Goal: Information Seeking & Learning: Learn about a topic

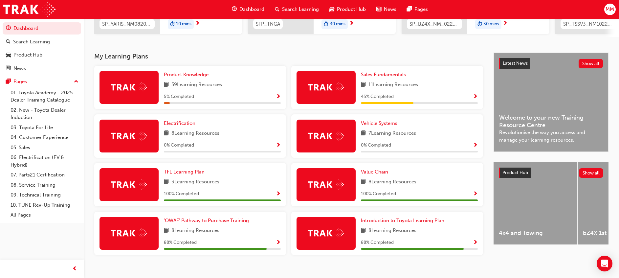
scroll to position [126, 0]
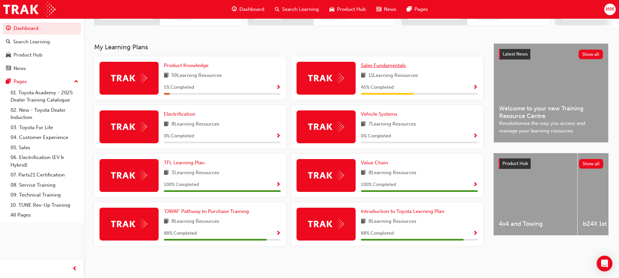
click at [392, 64] on span "Sales Fundamentals" at bounding box center [383, 65] width 45 height 6
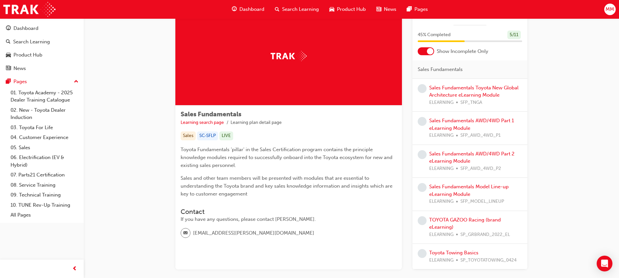
scroll to position [26, 0]
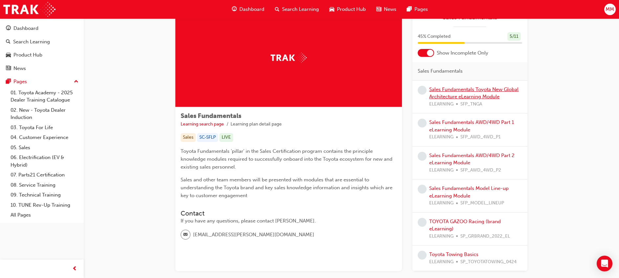
click at [465, 96] on link "Sales Fundamentals Toyota New Global Architecture eLearning Module" at bounding box center [473, 92] width 89 height 13
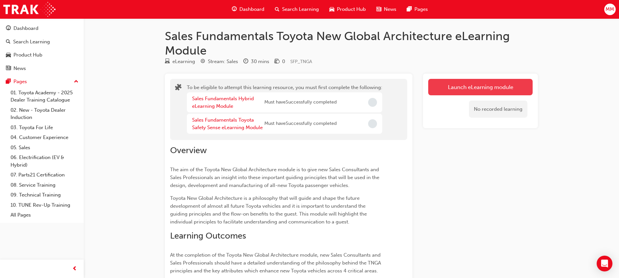
click at [473, 85] on button "Launch eLearning module" at bounding box center [480, 87] width 104 height 16
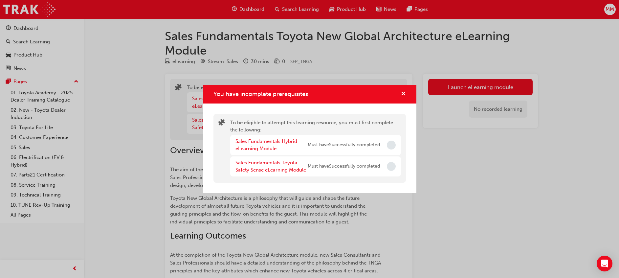
click at [339, 147] on span "Must have Successfully completed" at bounding box center [344, 145] width 72 height 8
click at [327, 179] on div "To be eligible to attempt this learning resource, you must first complete the f…" at bounding box center [310, 148] width 193 height 69
click at [257, 142] on link "Sales Fundamentals Hybrid eLearning Module" at bounding box center [267, 144] width 62 height 13
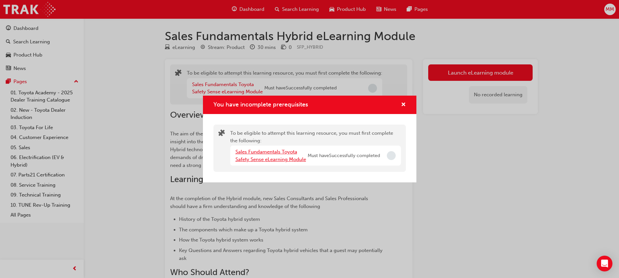
click at [265, 153] on link "Sales Fundamentals Toyota Safety Sense eLearning Module" at bounding box center [271, 155] width 71 height 13
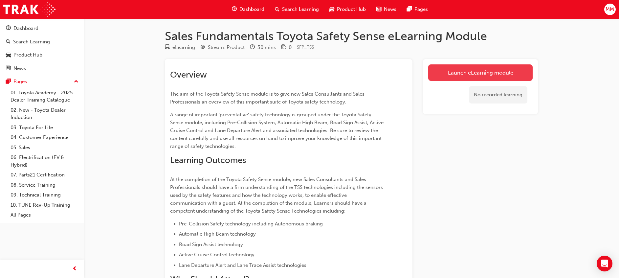
click at [483, 71] on link "Launch eLearning module" at bounding box center [480, 72] width 104 height 16
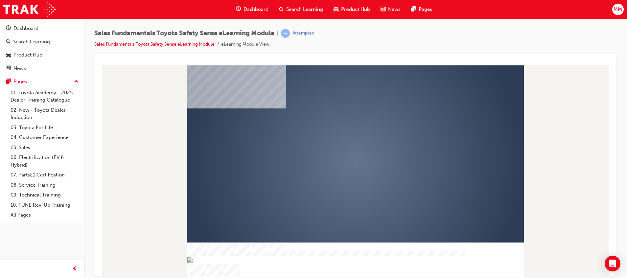
scroll to position [9, 0]
click at [336, 140] on div "play" at bounding box center [336, 140] width 0 height 0
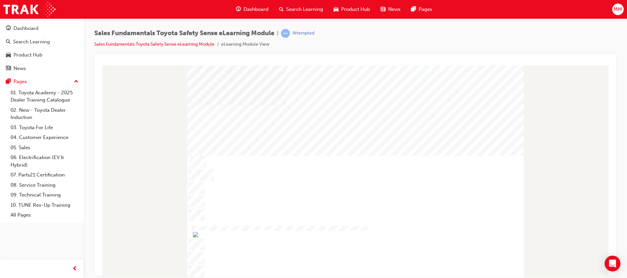
click at [91, 49] on div "Sales Fundamentals Toyota Safety Sense eLearning Module | Attempted Sales Funda…" at bounding box center [355, 139] width 543 height 243
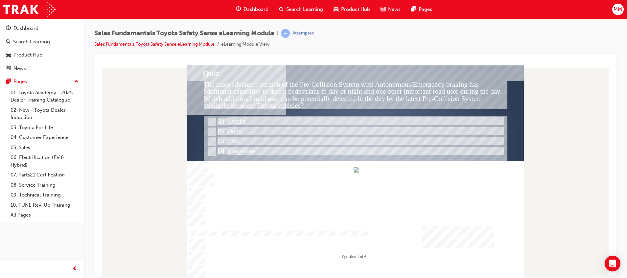
drag, startPoint x: 445, startPoint y: 274, endPoint x: 462, endPoint y: 272, distance: 17.1
click at [368, 237] on div at bounding box center [278, 234] width 178 height 6
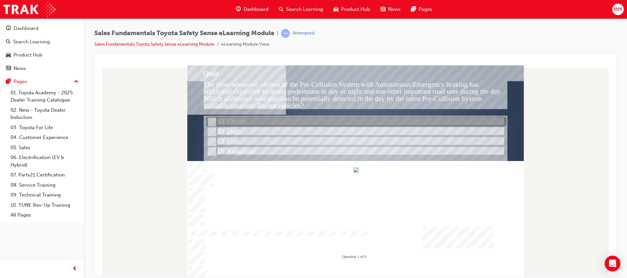
click at [249, 118] on div at bounding box center [356, 122] width 300 height 10
radio input "true"
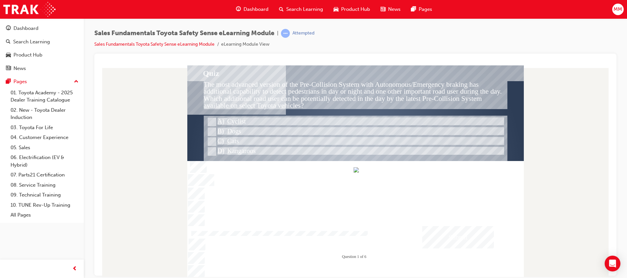
click at [472, 240] on div "Submit" at bounding box center [458, 237] width 72 height 22
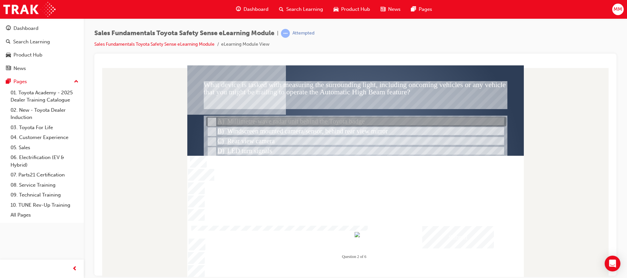
click at [213, 120] on input "Millimetre-wave radar unit behind the Toyota badge" at bounding box center [211, 121] width 7 height 7
radio input "true"
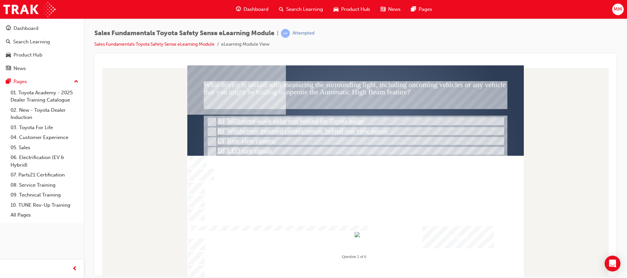
click at [470, 235] on div "Submit" at bounding box center [458, 237] width 72 height 22
click at [217, 130] on div at bounding box center [355, 175] width 336 height 221
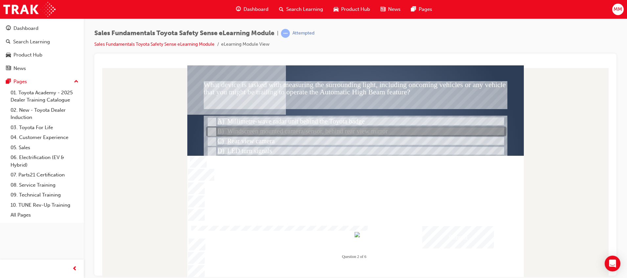
click at [211, 130] on input "Windscreen mounted camera/sensor, behind rear view mirror" at bounding box center [211, 131] width 7 height 7
radio input "true"
click at [215, 128] on input "Windscreen mounted camera/sensor, behind rear view mirror" at bounding box center [211, 131] width 7 height 7
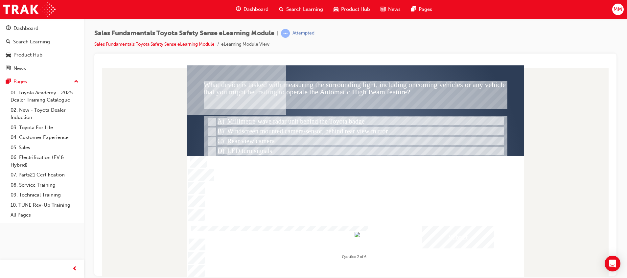
click at [482, 241] on div "Submit" at bounding box center [458, 237] width 72 height 22
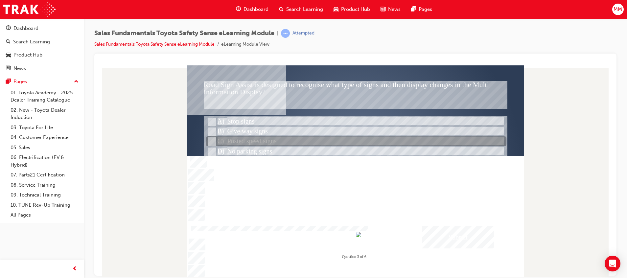
click at [210, 138] on input "Posted speed signs" at bounding box center [211, 141] width 7 height 7
radio input "true"
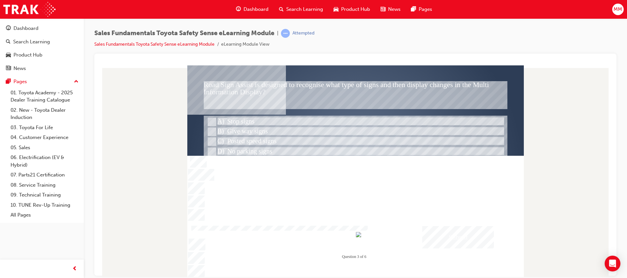
click at [465, 234] on div "Submit" at bounding box center [458, 237] width 72 height 22
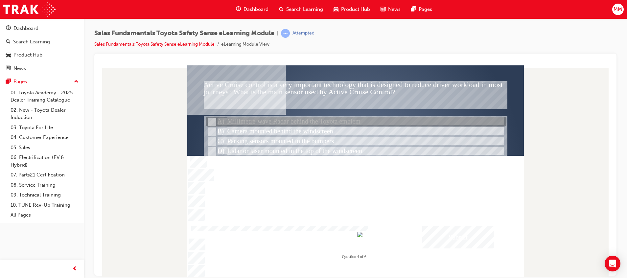
click at [227, 123] on div at bounding box center [356, 122] width 300 height 10
radio input "true"
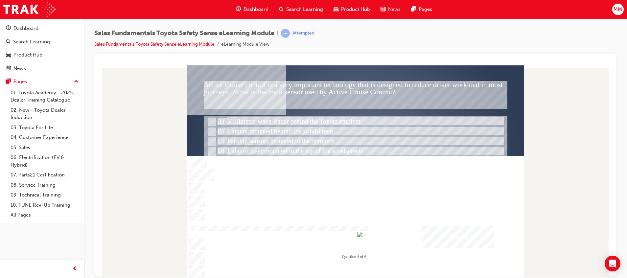
click at [435, 236] on div "Submit" at bounding box center [458, 237] width 72 height 22
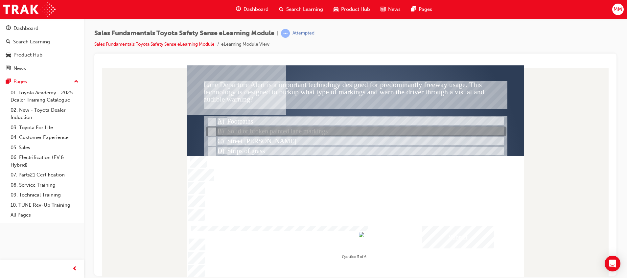
click at [300, 132] on div at bounding box center [356, 132] width 300 height 10
radio input "true"
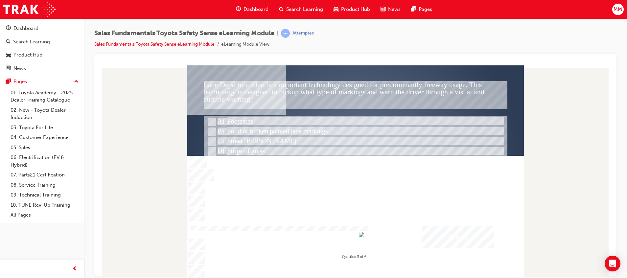
click at [458, 237] on div "Submit" at bounding box center [458, 237] width 72 height 22
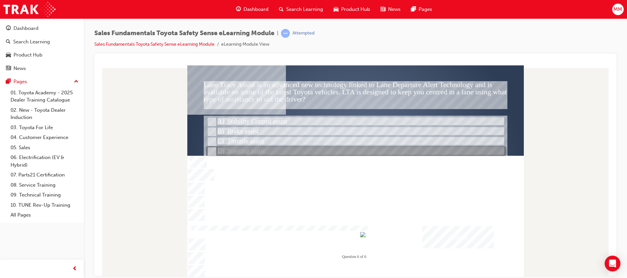
click at [213, 153] on input "Steering assist" at bounding box center [211, 151] width 7 height 7
radio input "true"
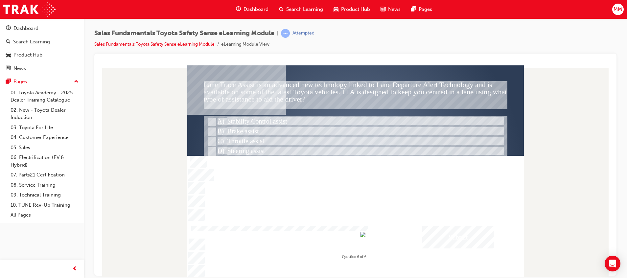
click at [475, 241] on div "Submit" at bounding box center [458, 237] width 72 height 22
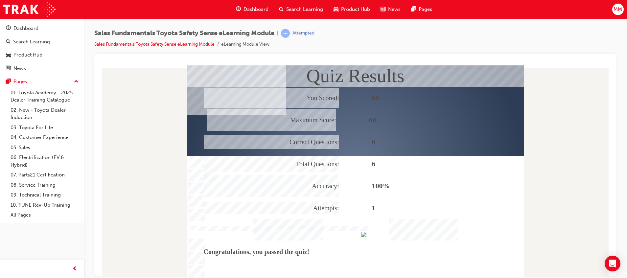
click at [414, 226] on div "Continue" at bounding box center [423, 229] width 69 height 21
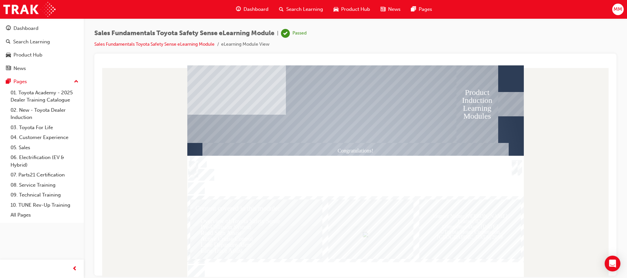
click at [515, 168] on div "Trigger this button to exit" at bounding box center [515, 175] width 7 height 14
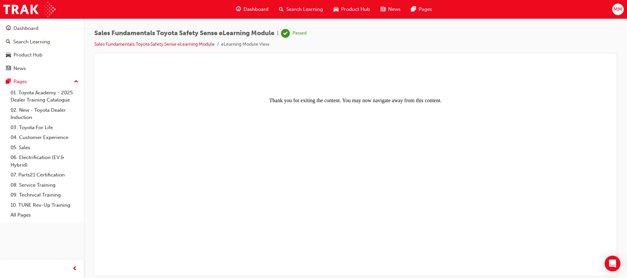
click at [454, 160] on body "Thank you for exiting the content. You may now navigate away from this content." at bounding box center [355, 171] width 506 height 206
click at [21, 30] on div "Dashboard" at bounding box center [25, 29] width 25 height 8
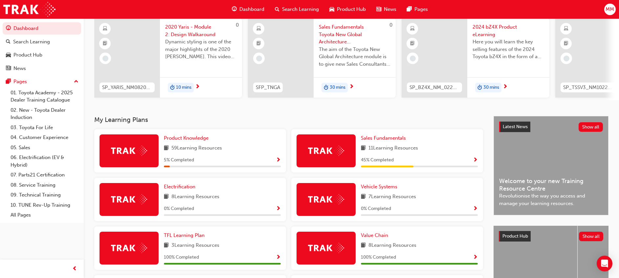
scroll to position [61, 0]
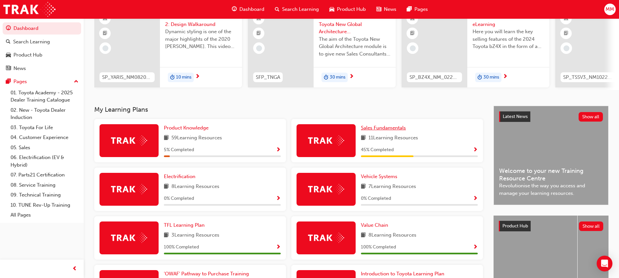
click at [398, 129] on span "Sales Fundamentals" at bounding box center [383, 128] width 45 height 6
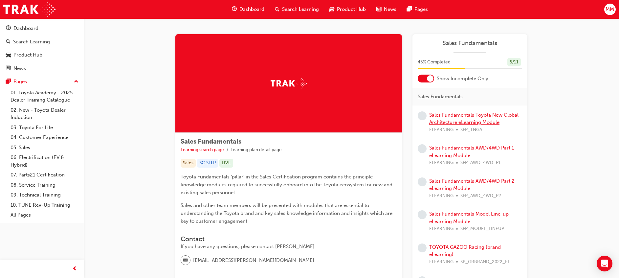
click at [476, 116] on link "Sales Fundamentals Toyota New Global Architecture eLearning Module" at bounding box center [473, 118] width 89 height 13
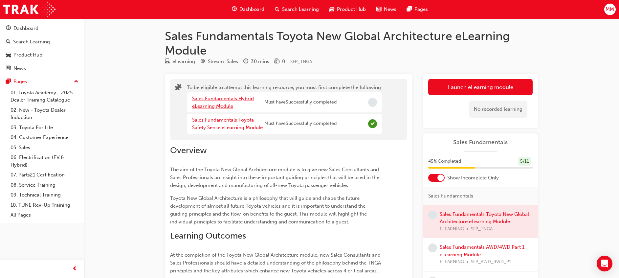
click at [245, 96] on link "Sales Fundamentals Hybrid eLearning Module" at bounding box center [223, 102] width 62 height 13
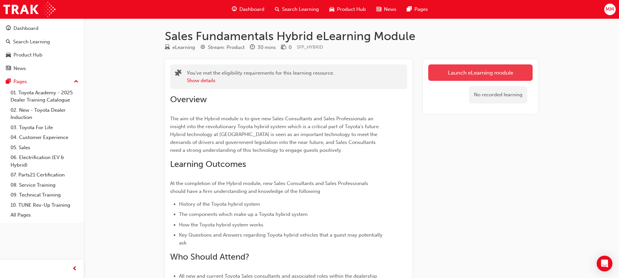
click at [518, 67] on link "Launch eLearning module" at bounding box center [480, 72] width 104 height 16
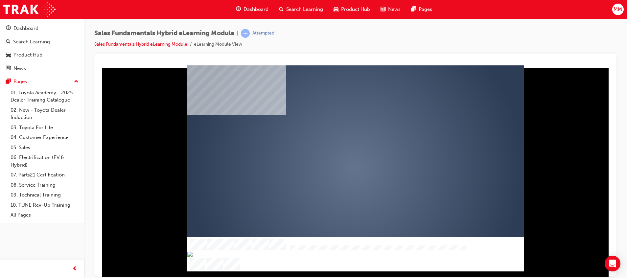
click at [336, 149] on div "play" at bounding box center [336, 149] width 0 height 0
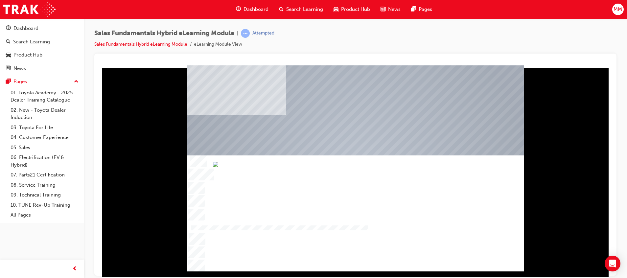
drag, startPoint x: 289, startPoint y: 268, endPoint x: 315, endPoint y: 268, distance: 26.0
click at [218, 167] on img "Progress, Slide 1 of 10" at bounding box center [215, 163] width 5 height 5
click at [482, 260] on div at bounding box center [355, 213] width 336 height 116
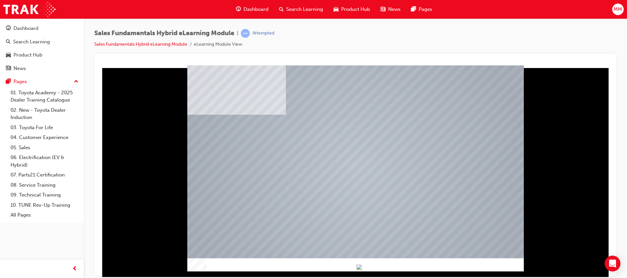
click at [420, 153] on div at bounding box center [355, 163] width 336 height 189
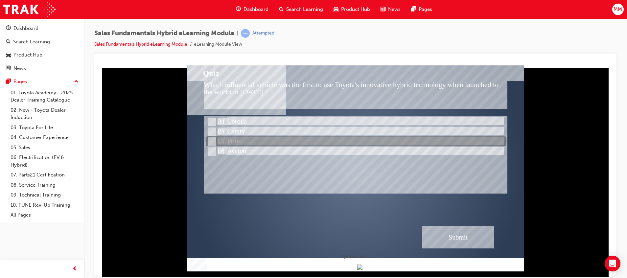
click at [218, 143] on div at bounding box center [356, 142] width 300 height 10
radio input "true"
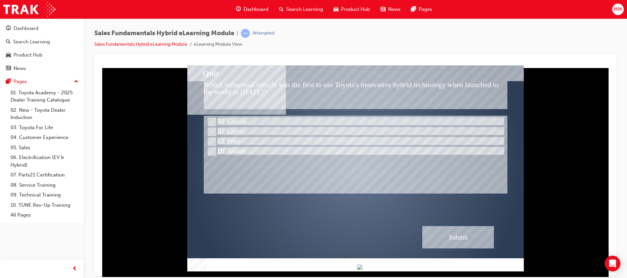
click at [474, 240] on div "Submit" at bounding box center [458, 237] width 72 height 22
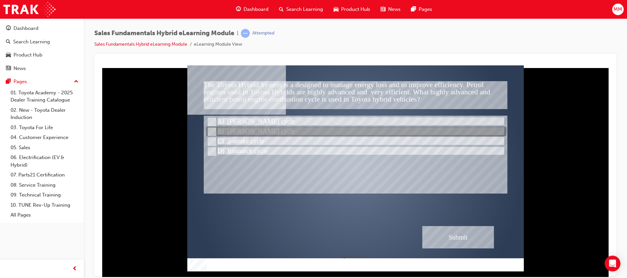
click at [274, 129] on div at bounding box center [356, 132] width 300 height 10
radio input "true"
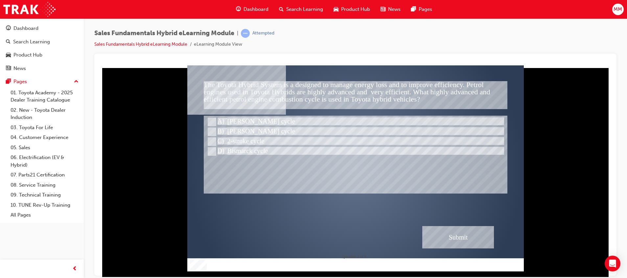
click at [447, 240] on div "Submit" at bounding box center [458, 237] width 72 height 22
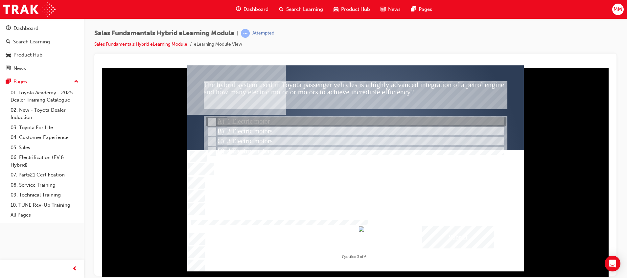
click at [222, 123] on div at bounding box center [356, 122] width 300 height 10
radio input "true"
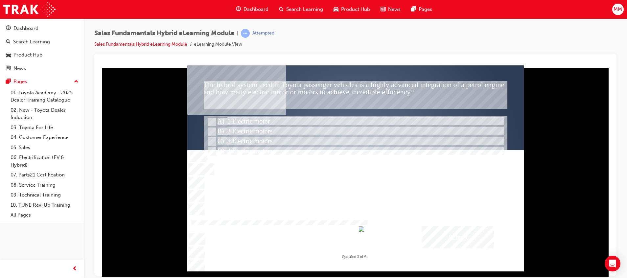
click at [479, 238] on div "Submit" at bounding box center [458, 237] width 72 height 22
click at [214, 128] on div at bounding box center [355, 168] width 336 height 206
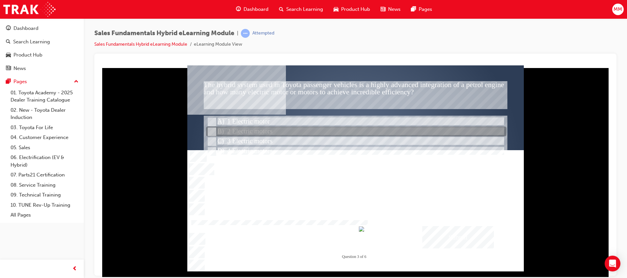
click at [210, 131] on input "2 Electric motors" at bounding box center [211, 131] width 7 height 7
radio input "true"
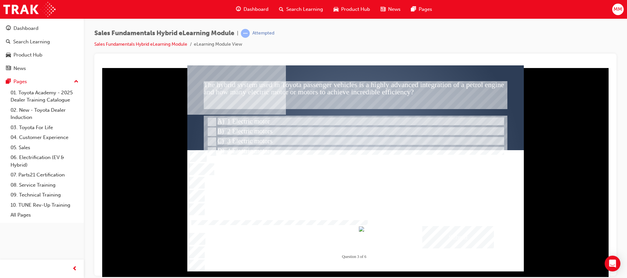
click at [459, 238] on div "Submit" at bounding box center [458, 237] width 72 height 22
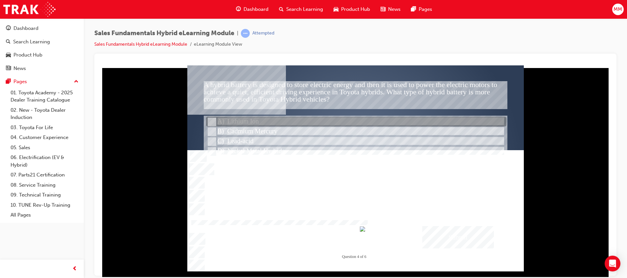
click at [214, 119] on input "Lithium Ion" at bounding box center [211, 121] width 7 height 7
radio input "true"
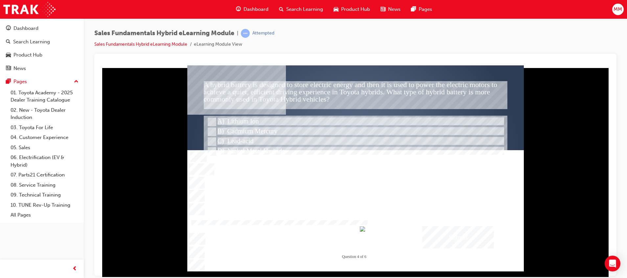
click at [449, 230] on div "Submit" at bounding box center [458, 237] width 72 height 22
click at [214, 148] on div at bounding box center [355, 168] width 336 height 206
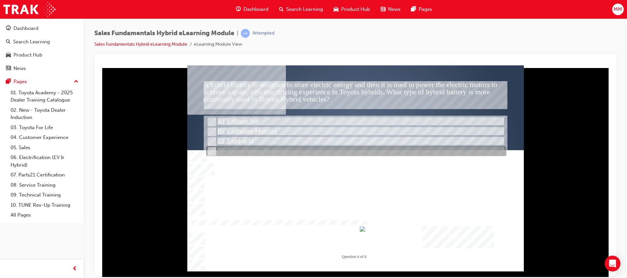
click at [213, 151] on input "Nickel Metal Hydride" at bounding box center [211, 151] width 7 height 7
radio input "true"
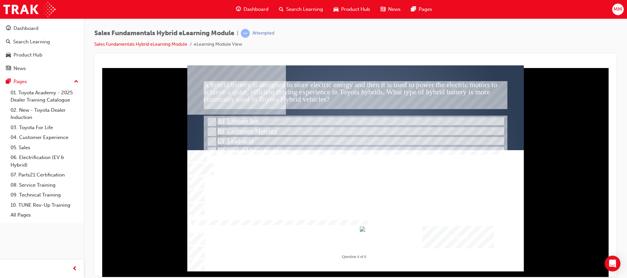
click at [474, 241] on div "Submit" at bounding box center [458, 237] width 72 height 22
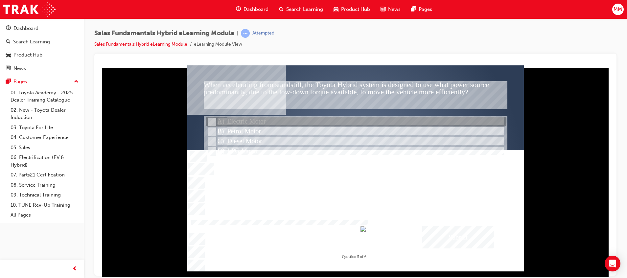
click at [211, 120] on input "Electric Motor" at bounding box center [211, 121] width 7 height 7
radio input "true"
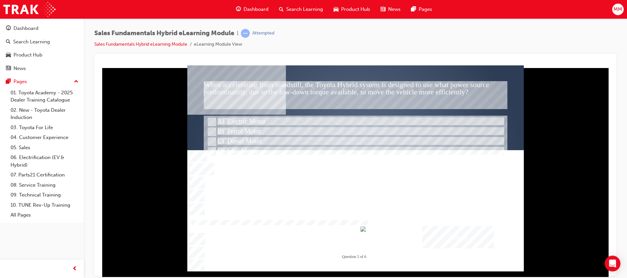
click at [450, 233] on div "Submit" at bounding box center [458, 237] width 72 height 22
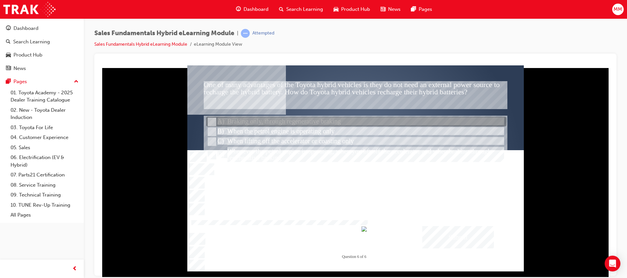
click at [218, 120] on div at bounding box center [356, 122] width 300 height 10
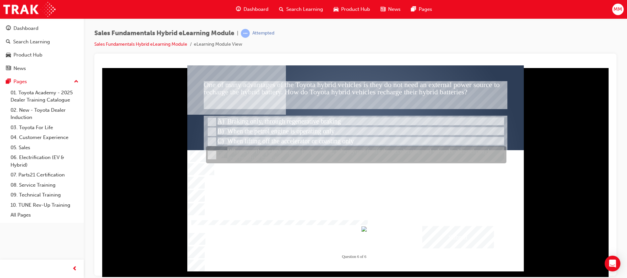
click at [354, 151] on div at bounding box center [356, 155] width 300 height 17
radio input "false"
radio input "true"
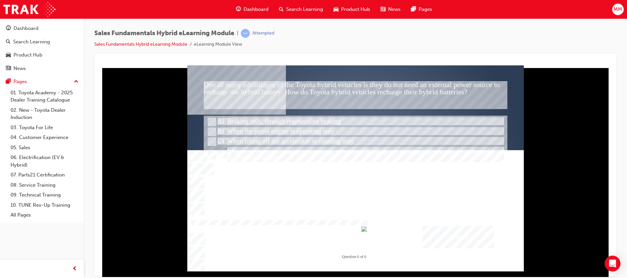
click at [448, 232] on div "Submit" at bounding box center [458, 237] width 72 height 22
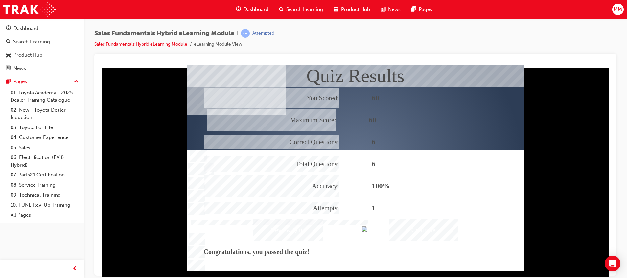
click at [428, 229] on div "Continue" at bounding box center [423, 229] width 69 height 21
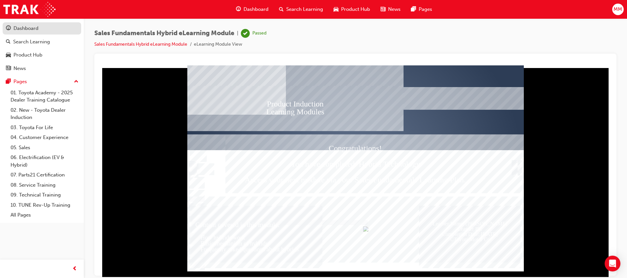
click at [47, 29] on div "Dashboard" at bounding box center [42, 28] width 72 height 8
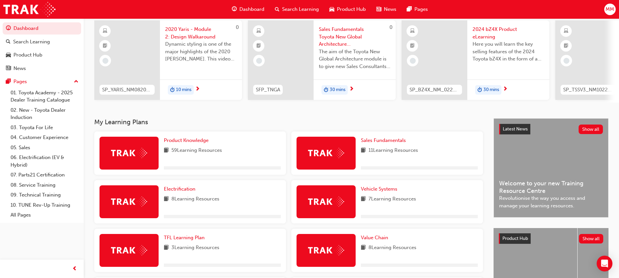
scroll to position [126, 0]
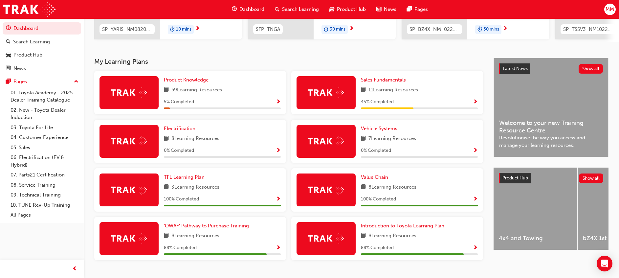
scroll to position [126, 0]
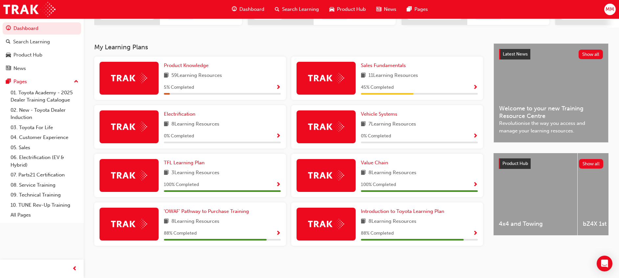
click at [390, 70] on div "Sales Fundamentals 11 Learning Resources 45 % Completed" at bounding box center [419, 78] width 117 height 33
click at [385, 65] on span "Sales Fundamentals" at bounding box center [383, 65] width 45 height 6
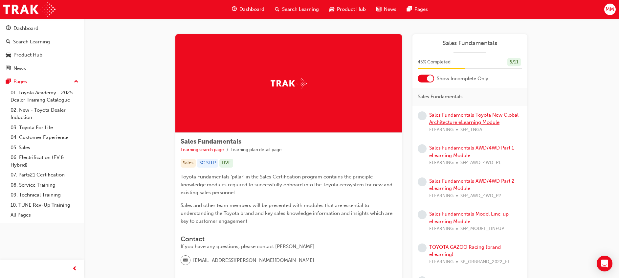
click at [474, 116] on link "Sales Fundamentals Toyota New Global Architecture eLearning Module" at bounding box center [473, 118] width 89 height 13
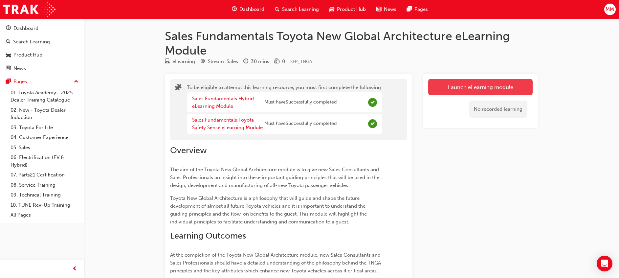
click at [470, 81] on button "Launch eLearning module" at bounding box center [480, 87] width 104 height 16
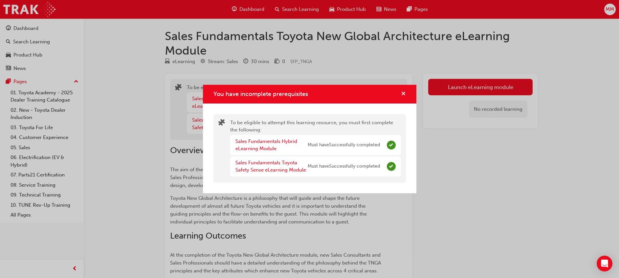
click at [403, 92] on span "cross-icon" at bounding box center [403, 94] width 5 height 6
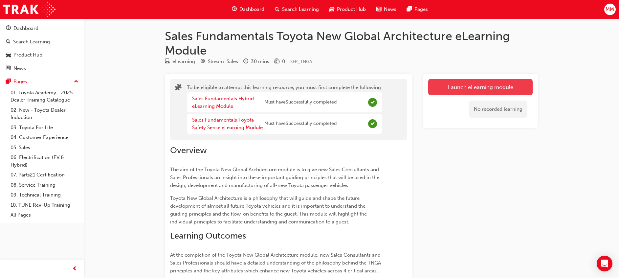
click at [465, 91] on button "Launch eLearning module" at bounding box center [480, 87] width 104 height 16
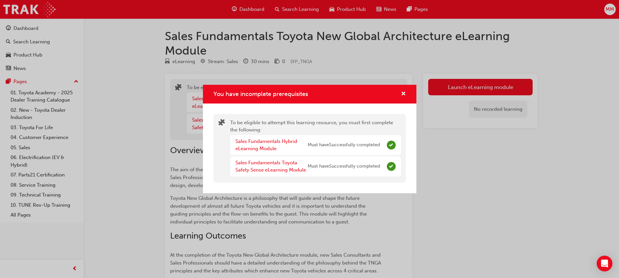
click at [328, 174] on div "Sales Fundamentals Toyota Safety Sense eLearning Module Must have Successfully …" at bounding box center [315, 166] width 171 height 20
click at [404, 95] on span "cross-icon" at bounding box center [403, 94] width 5 height 6
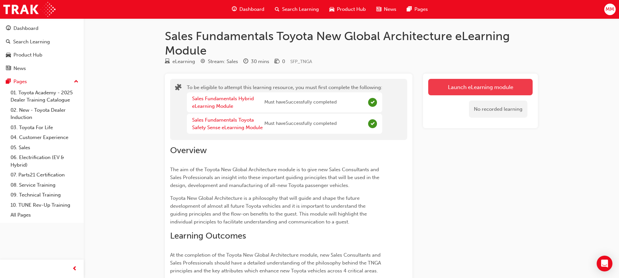
click at [459, 88] on button "Launch eLearning module" at bounding box center [480, 87] width 104 height 16
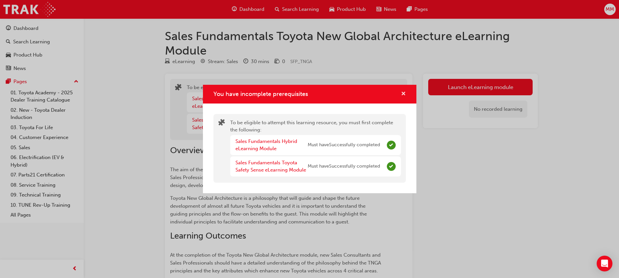
click at [402, 95] on span "cross-icon" at bounding box center [403, 94] width 5 height 6
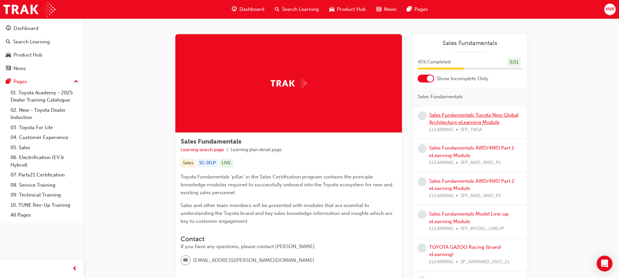
click at [473, 114] on link "Sales Fundamentals Toyota New Global Architecture eLearning Module" at bounding box center [473, 118] width 89 height 13
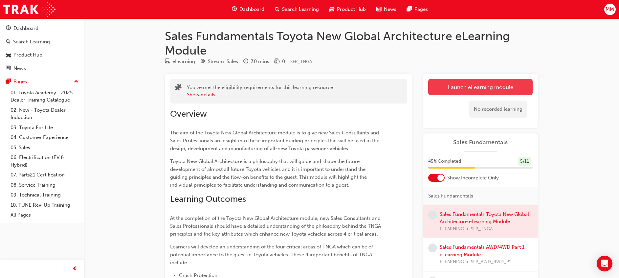
click at [484, 90] on button "Launch eLearning module" at bounding box center [480, 87] width 104 height 16
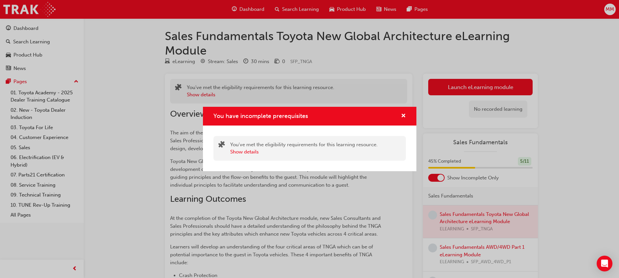
click at [407, 120] on div "You have incomplete prerequisites" at bounding box center [310, 116] width 214 height 19
click at [256, 152] on button "Show details" at bounding box center [244, 152] width 29 height 8
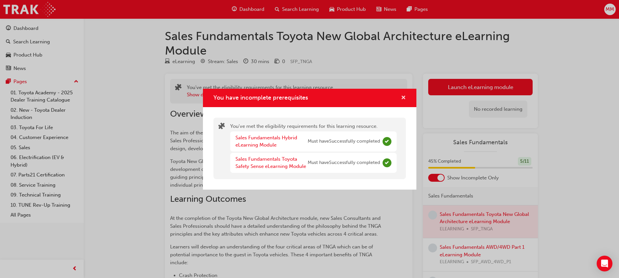
click at [404, 95] on span "cross-icon" at bounding box center [403, 98] width 5 height 6
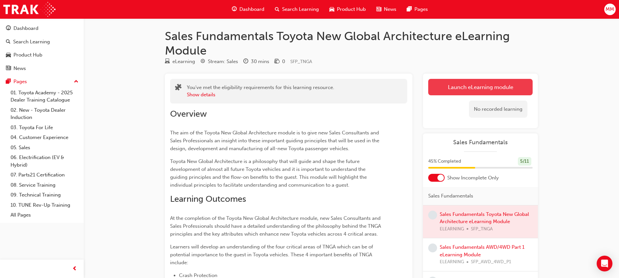
click at [453, 83] on button "Launch eLearning module" at bounding box center [480, 87] width 104 height 16
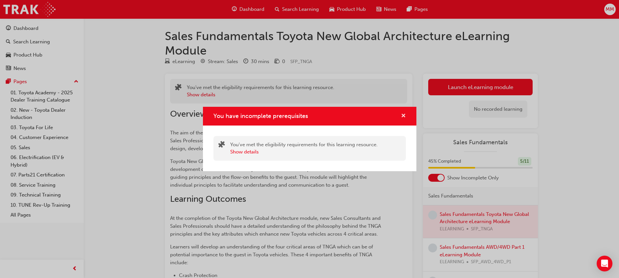
click at [404, 115] on span "cross-icon" at bounding box center [403, 116] width 5 height 6
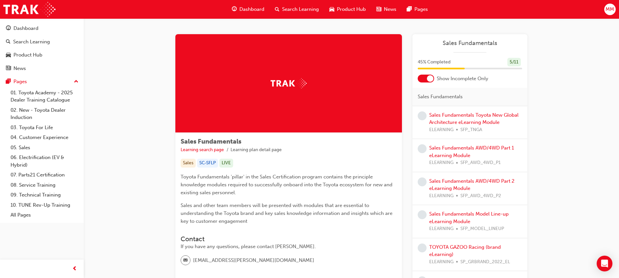
click at [476, 119] on div "Sales Fundamentals Toyota New Global Architecture eLearning Module ELEARNING SF…" at bounding box center [475, 122] width 93 height 22
click at [469, 111] on div "Sales Fundamentals Toyota New Global Architecture eLearning Module ELEARNING SF…" at bounding box center [475, 122] width 93 height 22
click at [470, 113] on link "Sales Fundamentals Toyota New Global Architecture eLearning Module" at bounding box center [473, 118] width 89 height 13
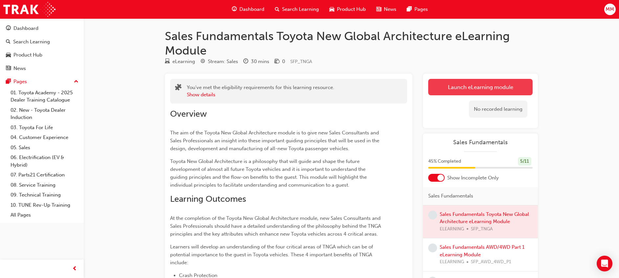
click at [472, 84] on button "Launch eLearning module" at bounding box center [480, 87] width 104 height 16
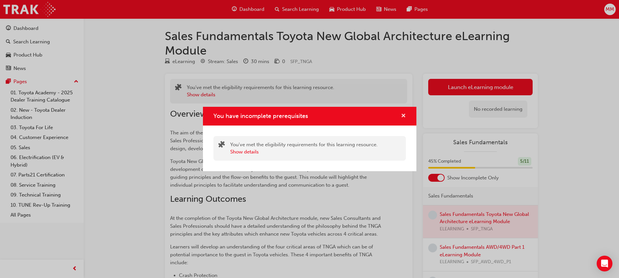
click at [405, 113] on span "cross-icon" at bounding box center [403, 116] width 5 height 6
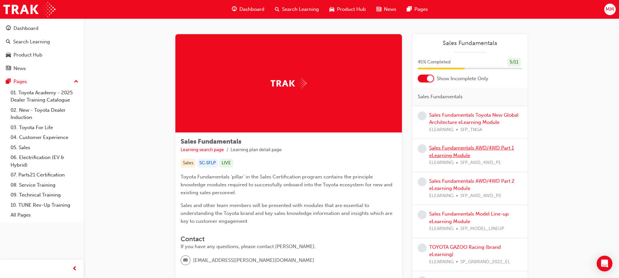
click at [469, 152] on link "Sales Fundamentals AWD/4WD Part 1 eLearning Module" at bounding box center [471, 151] width 85 height 13
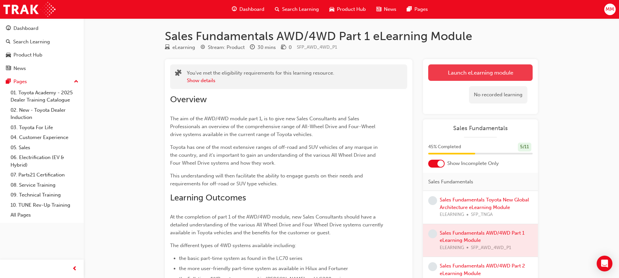
click at [487, 71] on link "Launch eLearning module" at bounding box center [480, 72] width 104 height 16
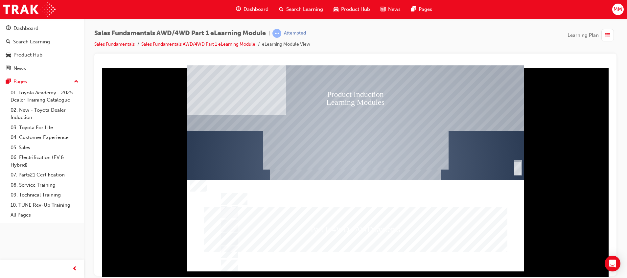
click at [356, 209] on div "Part I: 4WD / AWD systems" at bounding box center [356, 229] width 304 height 45
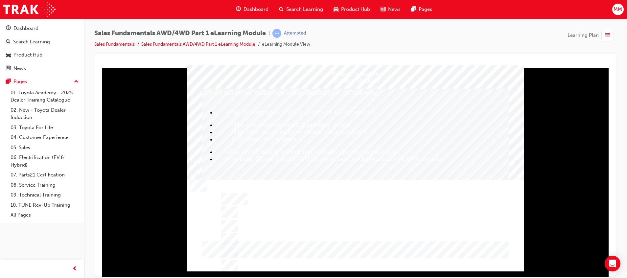
click at [505, 164] on div "By the end of this module you will be introduced to the following: The differen…" at bounding box center [355, 162] width 306 height 149
click at [518, 168] on div "Trigger this button to continue" at bounding box center [518, 167] width 7 height 13
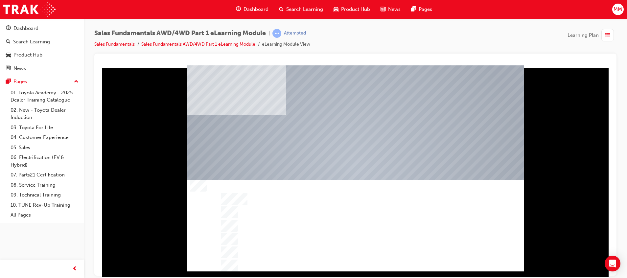
click at [408, 254] on div at bounding box center [355, 163] width 336 height 193
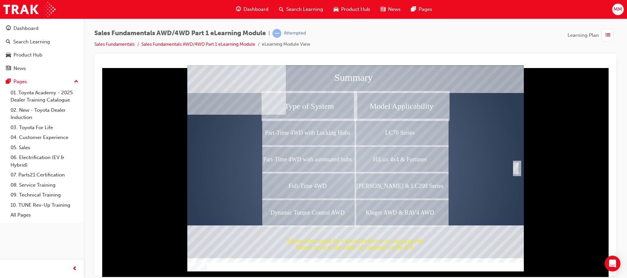
click at [518, 169] on div "Completion" at bounding box center [516, 167] width 7 height 13
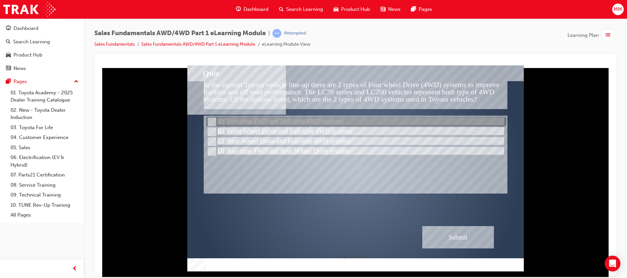
click at [237, 118] on div at bounding box center [356, 122] width 300 height 10
radio input "true"
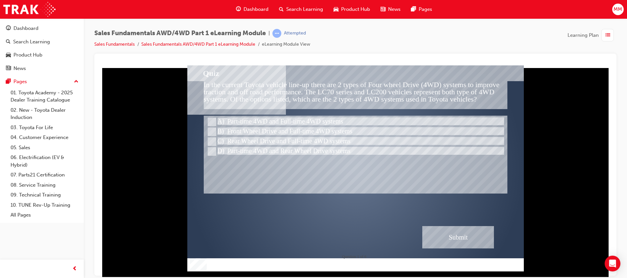
click at [454, 237] on div "Submit" at bounding box center [458, 237] width 72 height 22
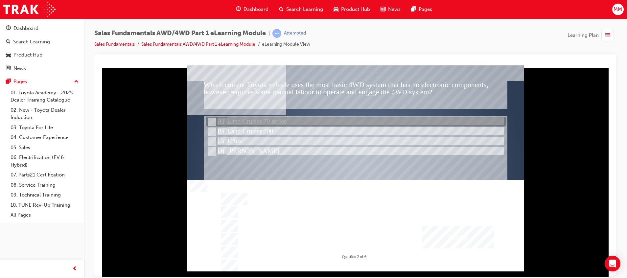
click at [236, 118] on div at bounding box center [356, 122] width 300 height 10
radio input "true"
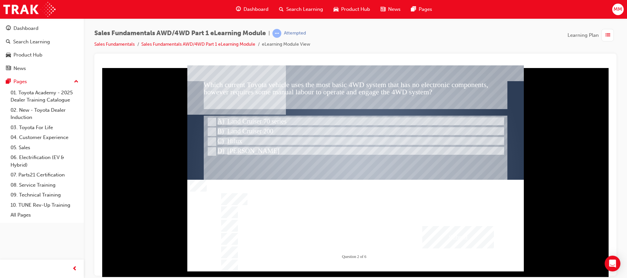
click at [448, 236] on div "Submit" at bounding box center [458, 237] width 72 height 22
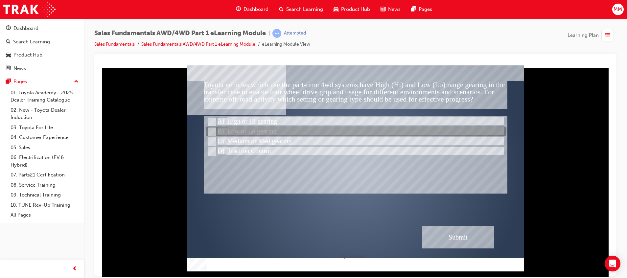
click at [240, 129] on div at bounding box center [356, 132] width 300 height 10
radio input "true"
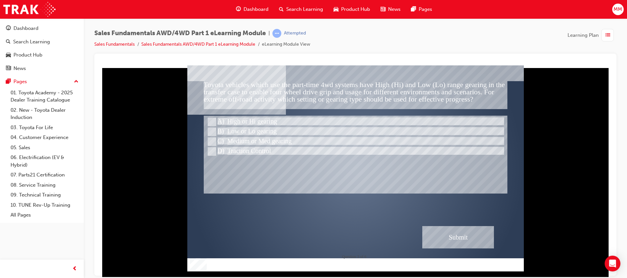
click at [465, 243] on div "Submit" at bounding box center [458, 237] width 72 height 22
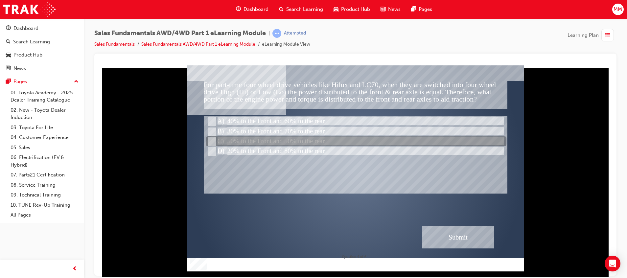
click at [240, 141] on div at bounding box center [356, 142] width 300 height 10
radio input "true"
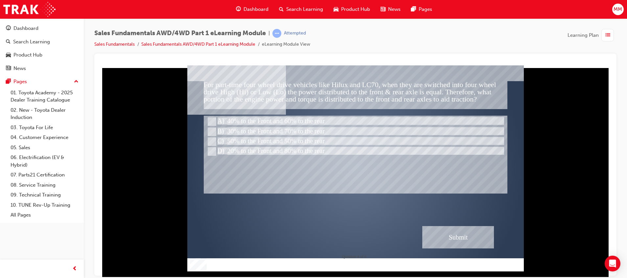
click at [470, 235] on div "Submit" at bounding box center [458, 237] width 72 height 22
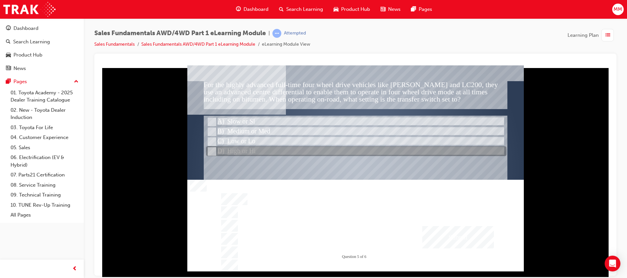
click at [214, 150] on input "High or Hi" at bounding box center [211, 151] width 7 height 7
radio input "true"
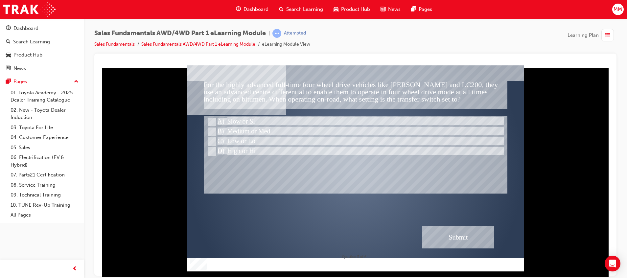
click at [473, 242] on div "Submit" at bounding box center [458, 237] width 72 height 22
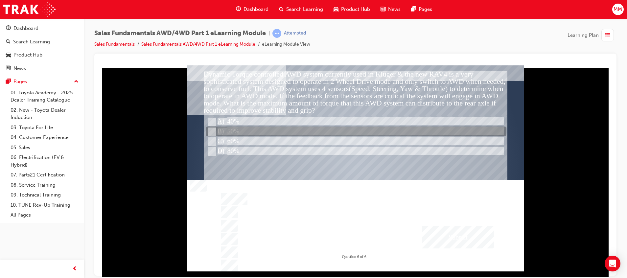
click at [222, 127] on div at bounding box center [356, 132] width 300 height 10
radio input "true"
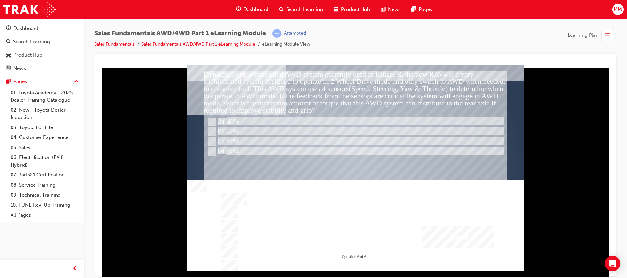
click at [454, 243] on div "Submit" at bounding box center [458, 237] width 72 height 22
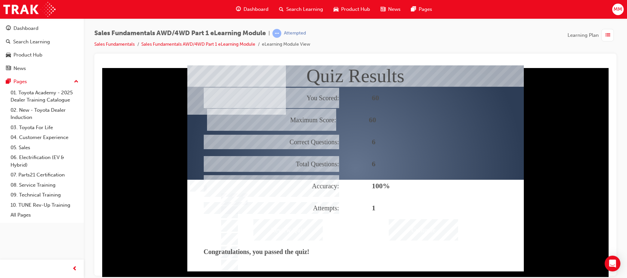
click at [431, 228] on div "Continue" at bounding box center [423, 229] width 69 height 21
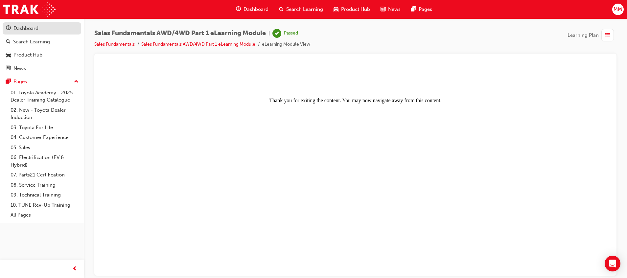
click at [19, 30] on div "Dashboard" at bounding box center [25, 29] width 25 height 8
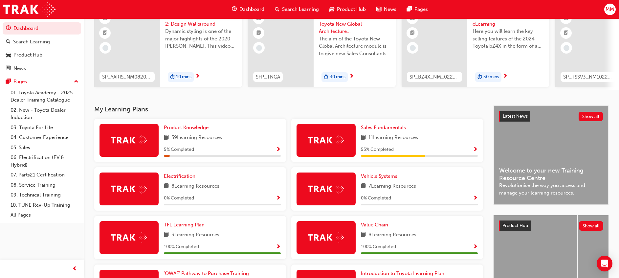
scroll to position [103, 0]
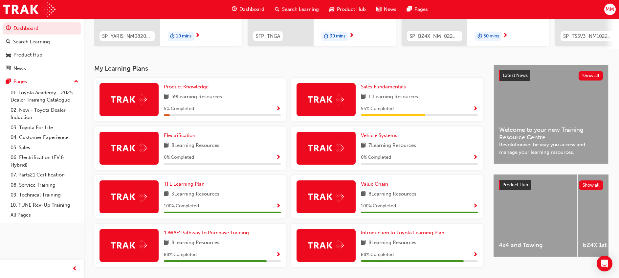
click at [387, 87] on span "Sales Fundamentals" at bounding box center [383, 87] width 45 height 6
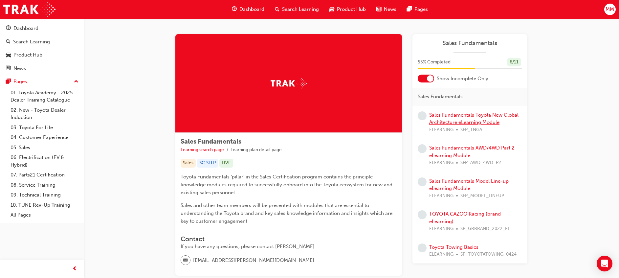
click at [449, 115] on link "Sales Fundamentals Toyota New Global Architecture eLearning Module" at bounding box center [473, 118] width 89 height 13
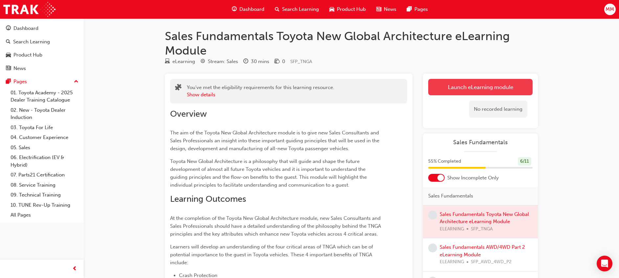
click at [465, 88] on link "Launch eLearning module" at bounding box center [480, 87] width 104 height 16
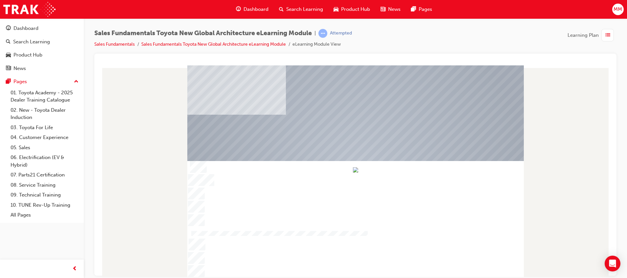
drag, startPoint x: 291, startPoint y: 274, endPoint x: 468, endPoint y: 272, distance: 176.8
click at [368, 237] on div at bounding box center [278, 234] width 178 height 6
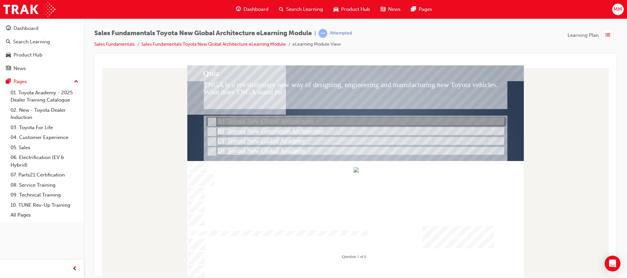
click at [218, 120] on div at bounding box center [356, 122] width 300 height 10
radio input "true"
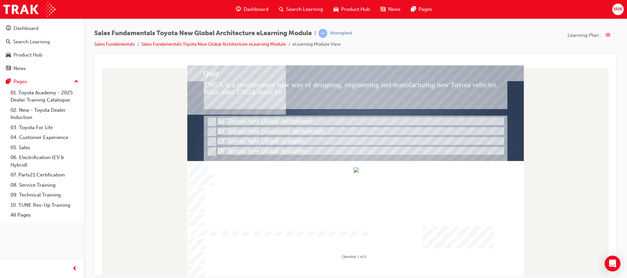
click at [470, 238] on div "Submit" at bounding box center [458, 237] width 72 height 22
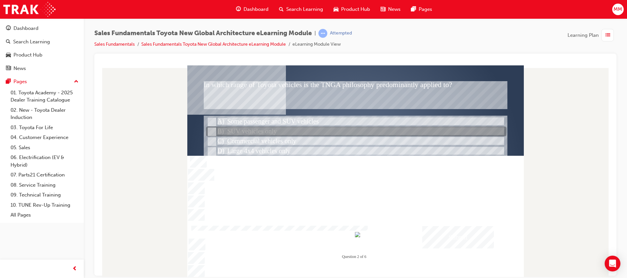
click at [208, 133] on input "SUV vehicles only" at bounding box center [211, 131] width 7 height 7
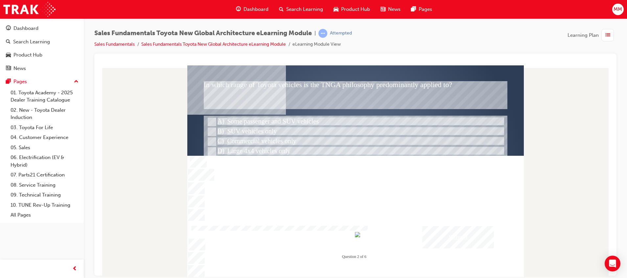
click at [480, 240] on div "Submit" at bounding box center [458, 237] width 72 height 22
click at [207, 151] on div at bounding box center [355, 175] width 336 height 221
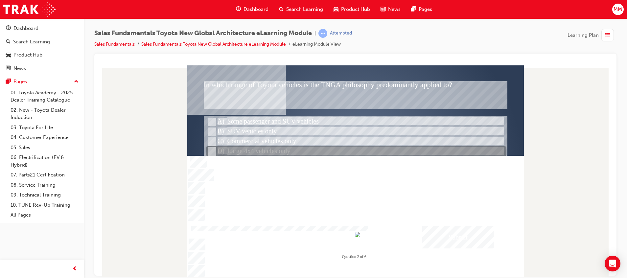
click at [223, 149] on div at bounding box center [356, 152] width 300 height 10
radio input "false"
radio input "true"
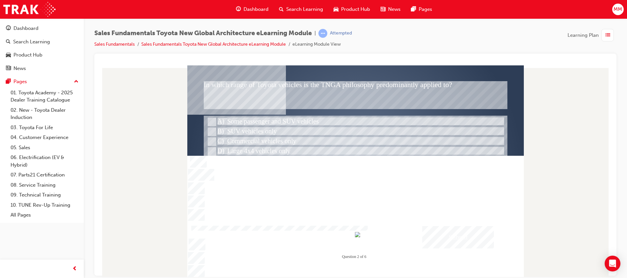
click at [485, 237] on div "Submit" at bounding box center [458, 237] width 72 height 22
click at [215, 125] on div at bounding box center [355, 175] width 336 height 221
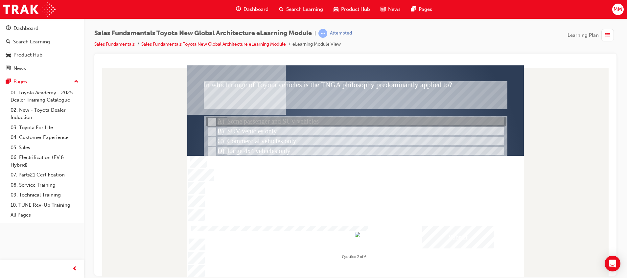
click at [210, 122] on input "Some passenger and SUV vehicles" at bounding box center [211, 121] width 7 height 7
radio input "true"
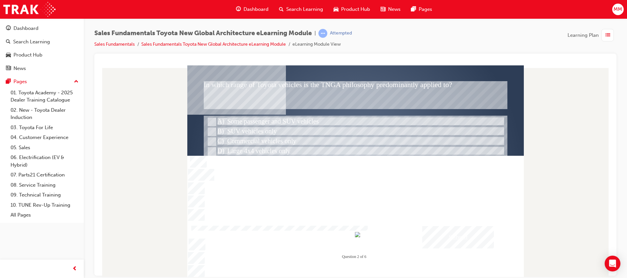
click at [453, 242] on div "Submit" at bounding box center [458, 237] width 72 height 22
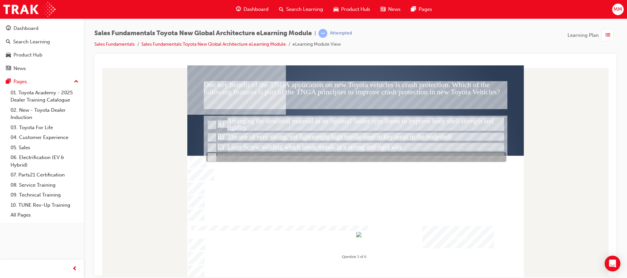
click at [214, 157] on input "All listed features" at bounding box center [211, 157] width 7 height 7
radio input "true"
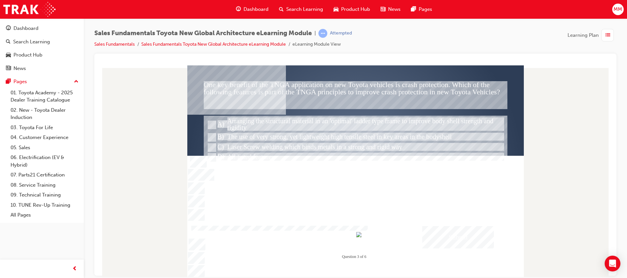
click at [468, 238] on div "Submit" at bounding box center [458, 237] width 72 height 22
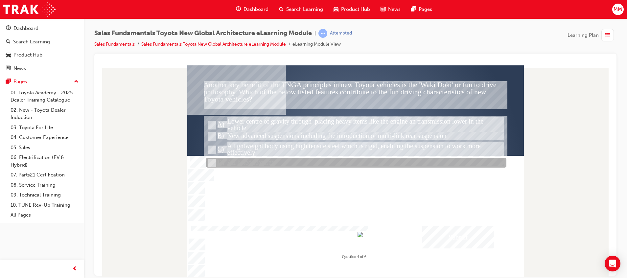
click at [212, 163] on input "All listed features" at bounding box center [211, 162] width 7 height 7
radio input "true"
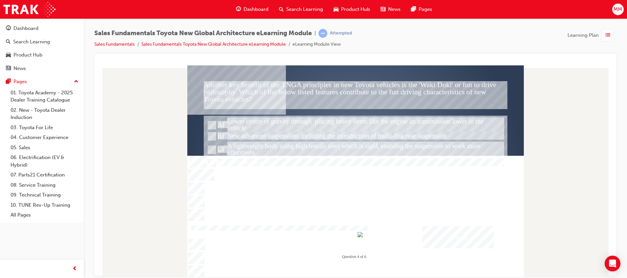
click at [455, 232] on div "Submit" at bounding box center [458, 237] width 72 height 22
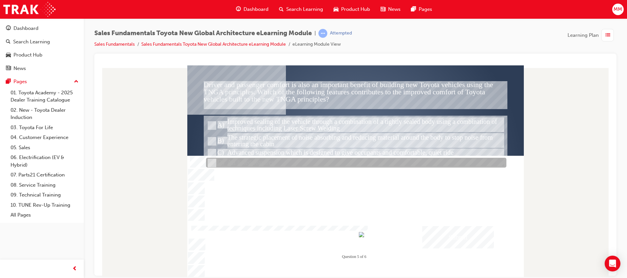
click at [214, 160] on input "All listed features" at bounding box center [211, 162] width 7 height 7
radio input "true"
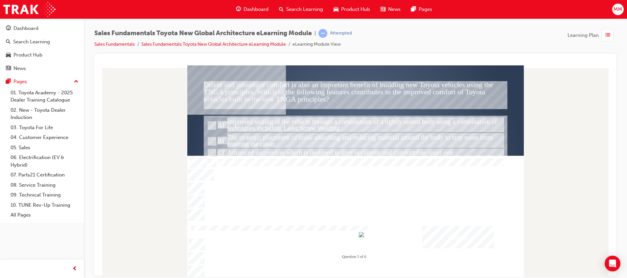
click at [458, 235] on div "Submit" at bounding box center [458, 237] width 72 height 22
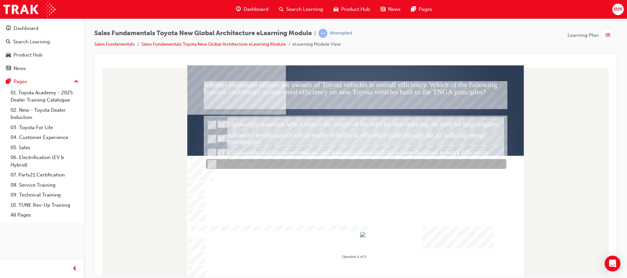
click at [223, 163] on div at bounding box center [356, 164] width 300 height 10
radio input "true"
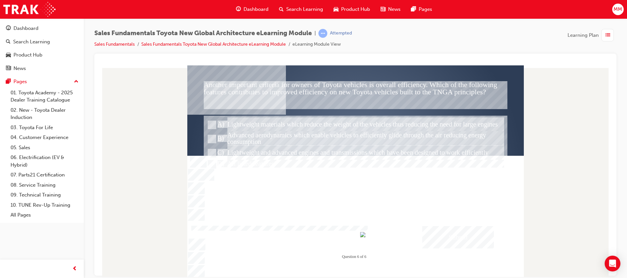
click at [470, 243] on div "Submit" at bounding box center [458, 237] width 72 height 22
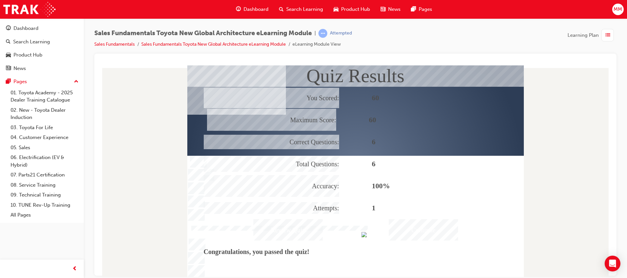
click at [426, 232] on div "Continue" at bounding box center [423, 229] width 69 height 21
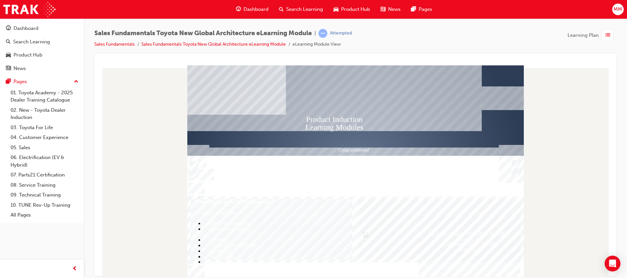
click at [514, 168] on div "Trigger this button to exit" at bounding box center [515, 175] width 7 height 14
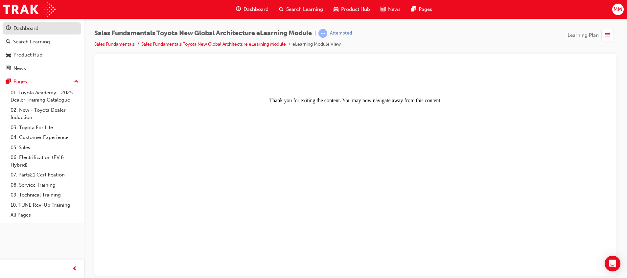
click at [40, 29] on div "Dashboard" at bounding box center [42, 28] width 72 height 8
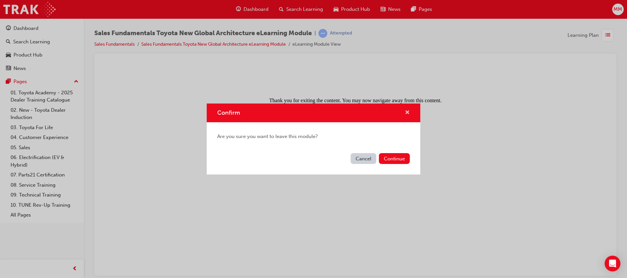
click at [405, 111] on span "cross-icon" at bounding box center [407, 113] width 5 height 6
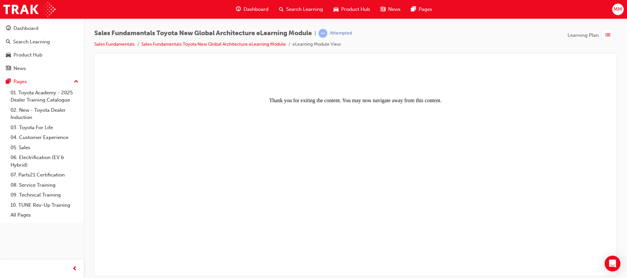
drag, startPoint x: 408, startPoint y: 105, endPoint x: 412, endPoint y: 104, distance: 3.4
click at [409, 104] on body "Thank you for exiting the content. You may now navigate away from this content." at bounding box center [355, 171] width 506 height 206
drag, startPoint x: 331, startPoint y: 99, endPoint x: 361, endPoint y: 100, distance: 30.2
click at [361, 100] on center "Thank you for exiting the content. You may now navigate away from this content." at bounding box center [355, 85] width 506 height 35
drag, startPoint x: 361, startPoint y: 100, endPoint x: 400, endPoint y: 99, distance: 38.8
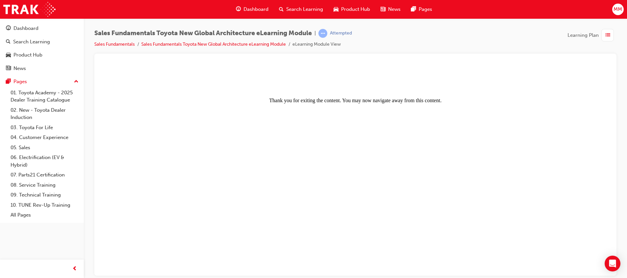
click at [400, 99] on center "Thank you for exiting the content. You may now navigate away from this content." at bounding box center [355, 85] width 506 height 35
click at [37, 57] on div "Product Hub" at bounding box center [27, 55] width 29 height 8
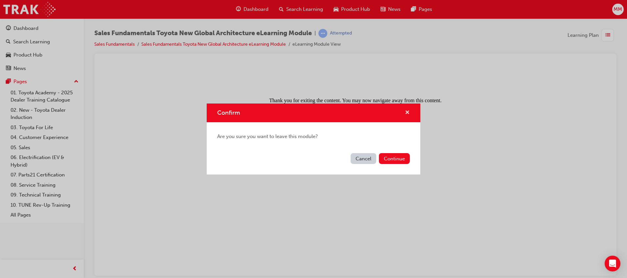
click at [408, 112] on div "Confirm" at bounding box center [314, 112] width 214 height 19
click at [406, 112] on span "cross-icon" at bounding box center [407, 113] width 5 height 6
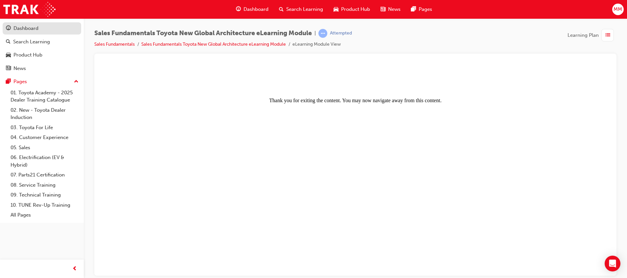
click at [21, 33] on link "Dashboard" at bounding box center [42, 28] width 79 height 12
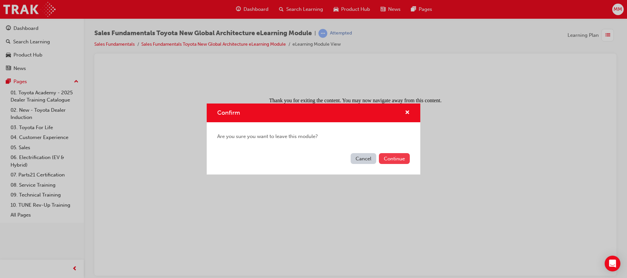
click at [400, 160] on button "Continue" at bounding box center [394, 158] width 31 height 11
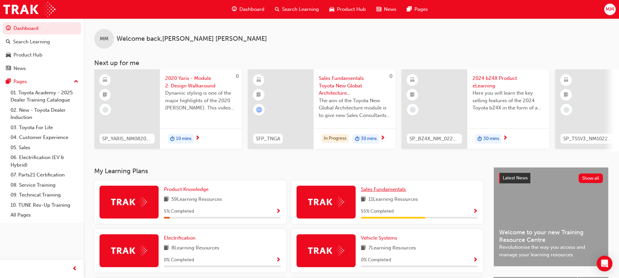
click at [372, 190] on span "Sales Fundamentals" at bounding box center [383, 189] width 45 height 6
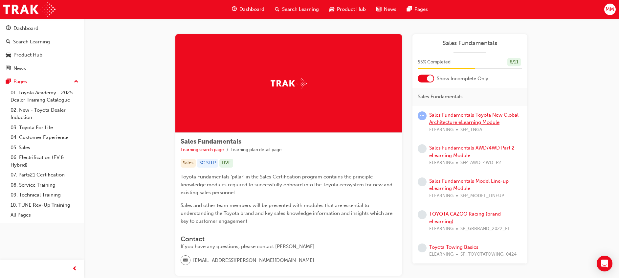
click at [490, 117] on link "Sales Fundamentals Toyota New Global Architecture eLearning Module" at bounding box center [473, 118] width 89 height 13
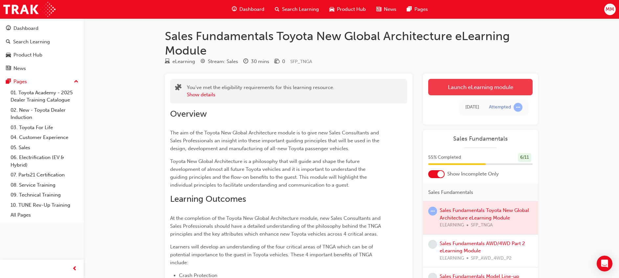
click at [467, 94] on link "Launch eLearning module" at bounding box center [480, 87] width 104 height 16
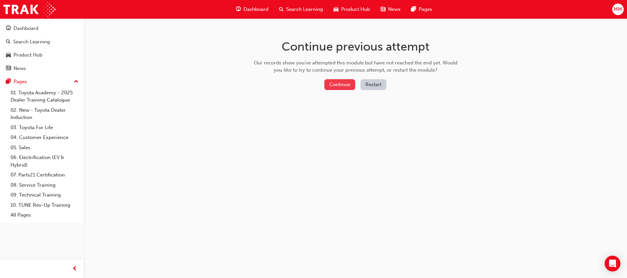
click at [340, 84] on button "Continue" at bounding box center [339, 84] width 31 height 11
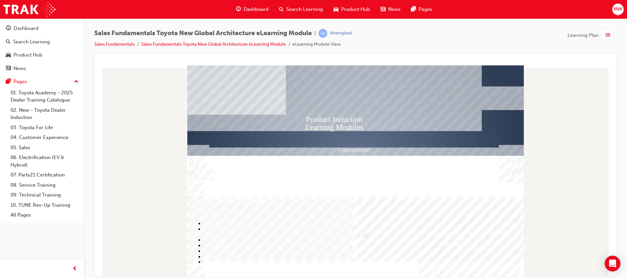
click at [494, 175] on img "Congratulations! You have completed TNGA Access your next module via your Sales…" at bounding box center [494, 175] width 10 height 10
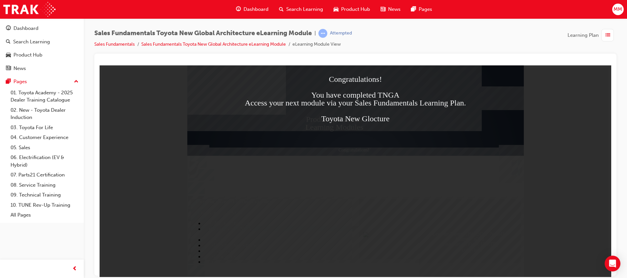
click at [341, 112] on div "Congratulations! You have completed TNGA Access your next module via your Sales…" at bounding box center [355, 114] width 492 height 79
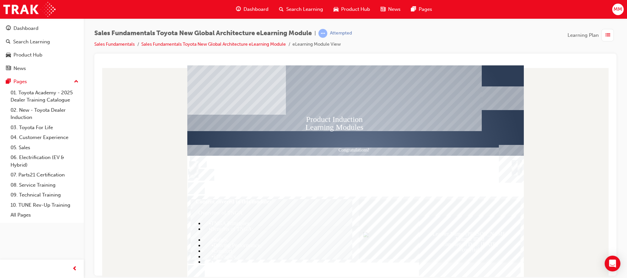
click at [515, 168] on div "Trigger this button to exit" at bounding box center [515, 175] width 7 height 14
